Goal: Information Seeking & Learning: Learn about a topic

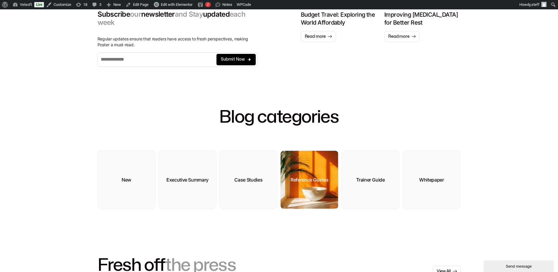
scroll to position [146, 0]
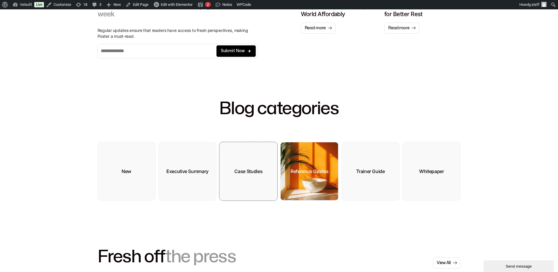
drag, startPoint x: 246, startPoint y: 169, endPoint x: 291, endPoint y: 169, distance: 45.1
click at [246, 174] on div "Case Studies" at bounding box center [248, 177] width 28 height 6
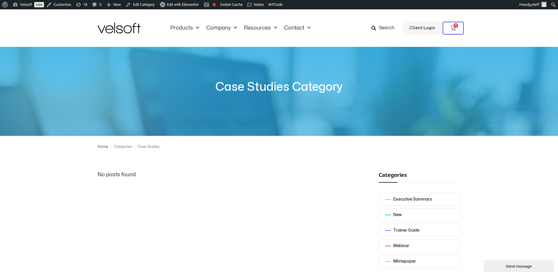
click at [123, 149] on div "Categories" at bounding box center [123, 147] width 18 height 8
drag, startPoint x: 123, startPoint y: 147, endPoint x: 140, endPoint y: 151, distance: 16.8
click at [123, 147] on div "Categories" at bounding box center [123, 147] width 18 height 8
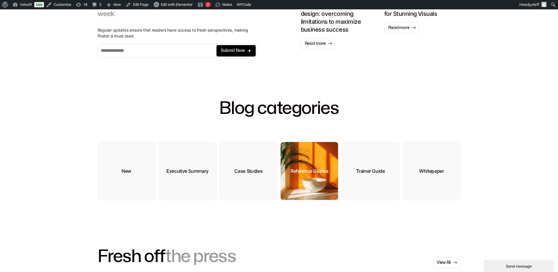
drag, startPoint x: 314, startPoint y: 177, endPoint x: 319, endPoint y: 174, distance: 4.7
click at [314, 177] on img at bounding box center [308, 171] width 57 height 58
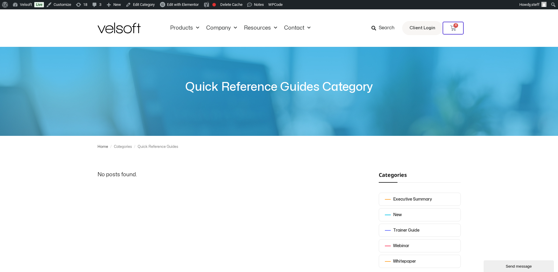
click at [122, 146] on div "Categories" at bounding box center [123, 147] width 18 height 8
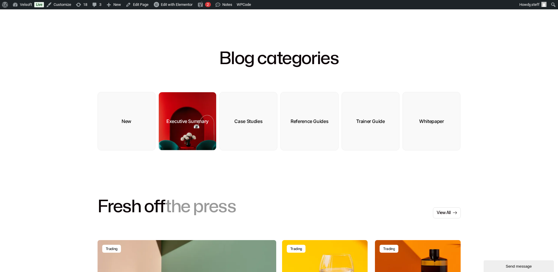
scroll to position [235, 0]
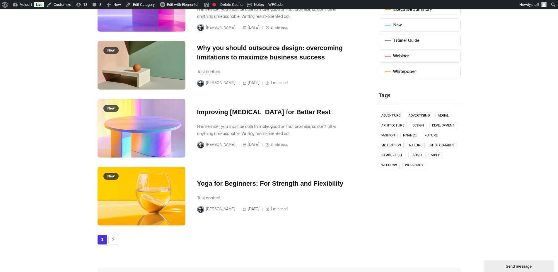
scroll to position [234, 0]
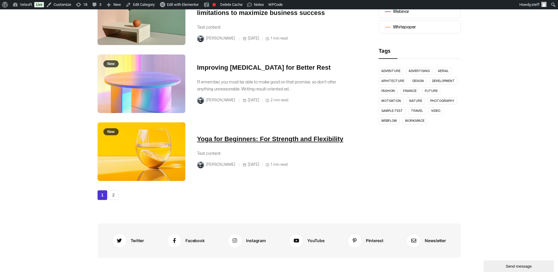
click at [280, 139] on link "Yoga for Beginners: For Strength and Flexibility" at bounding box center [270, 138] width 146 height 7
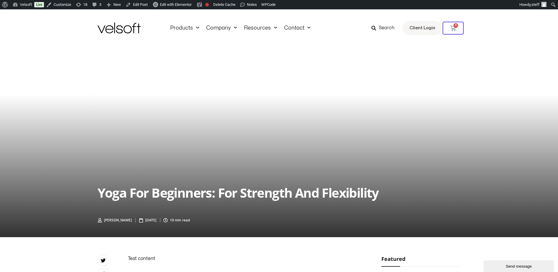
drag, startPoint x: 516, startPoint y: 187, endPoint x: 519, endPoint y: 179, distance: 8.5
click at [516, 187] on div "Yoga for Beginners: For Strength and Flexibility [PERSON_NAME] [DATE] 10 min re…" at bounding box center [279, 142] width 558 height 190
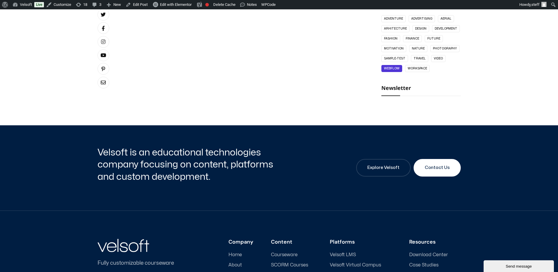
scroll to position [322, 0]
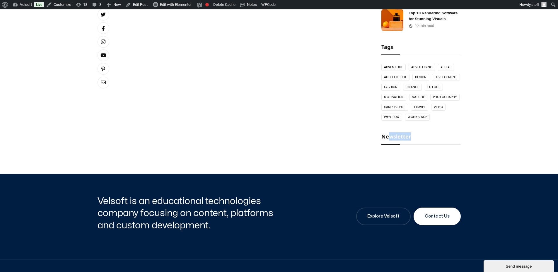
drag, startPoint x: 388, startPoint y: 147, endPoint x: 490, endPoint y: 147, distance: 101.9
click at [490, 147] on div "Twitter Facebook Instagram YouTube Pinterest Newsletter Test content Featured I…" at bounding box center [279, 42] width 558 height 218
drag, startPoint x: 490, startPoint y: 147, endPoint x: 423, endPoint y: 156, distance: 67.4
click at [526, 111] on div "Twitter Facebook Instagram YouTube Pinterest Newsletter Test content Featured I…" at bounding box center [279, 42] width 558 height 218
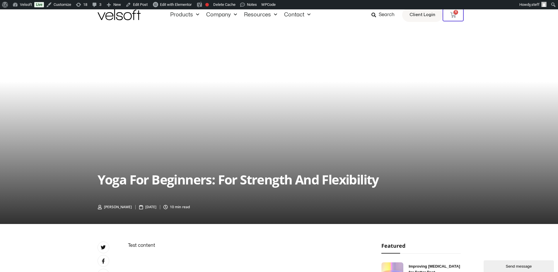
scroll to position [0, 0]
